Goal: Information Seeking & Learning: Learn about a topic

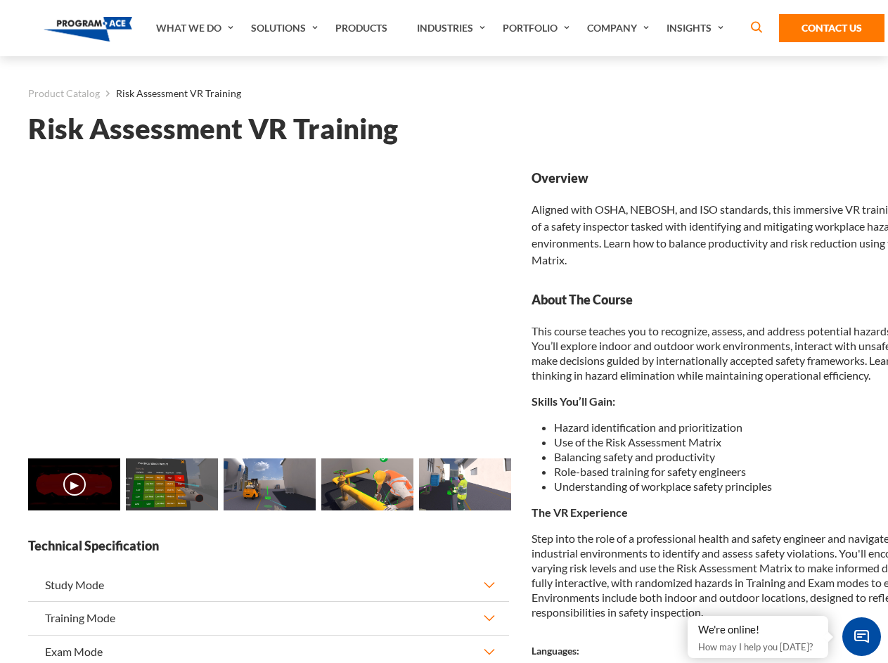
click at [286, 28] on link "Solutions" at bounding box center [286, 28] width 84 height 56
click at [0, 0] on div "AI & Computer Vision Solutions Computer Vision Quality Control AI tools for fas…" at bounding box center [0, 0] width 0 height 0
click at [0, 0] on div "AI & Computer Vision Solutions Virtual Training Solutions Virtual Tour Solution…" at bounding box center [0, 0] width 0 height 0
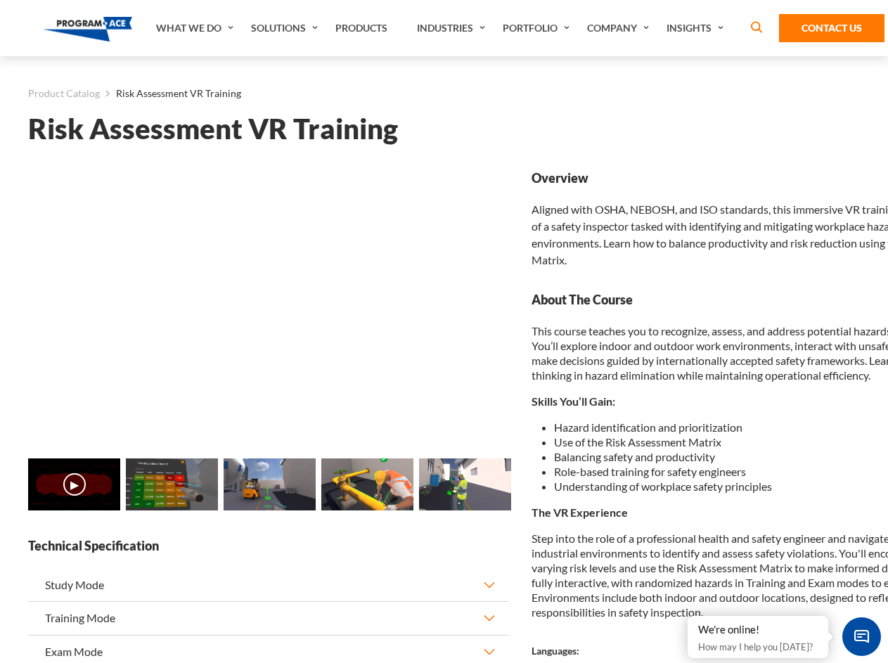
click at [0, 0] on div "AI & Computer Vision Solutions Virtual Training Solutions Virtual Tour Solution…" at bounding box center [0, 0] width 0 height 0
click at [0, 0] on div "AI & Computer Vision Solutions Computer Vision Quality Control AI tools for fas…" at bounding box center [0, 0] width 0 height 0
